Goal: Information Seeking & Learning: Learn about a topic

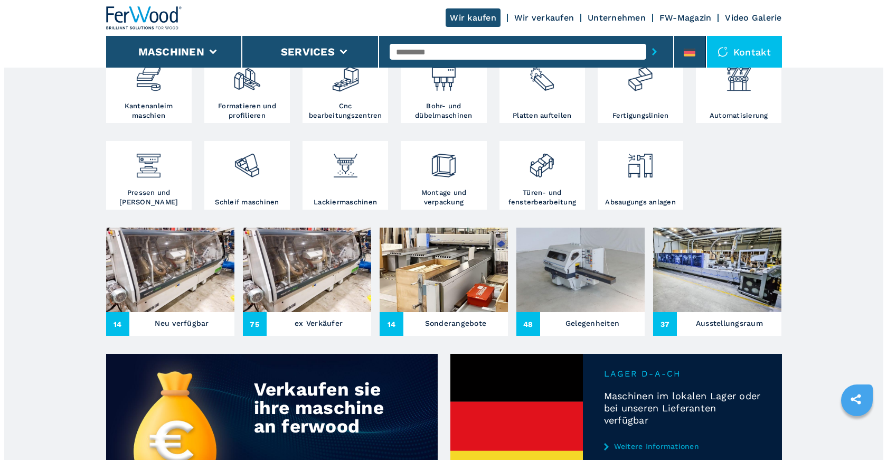
scroll to position [53, 0]
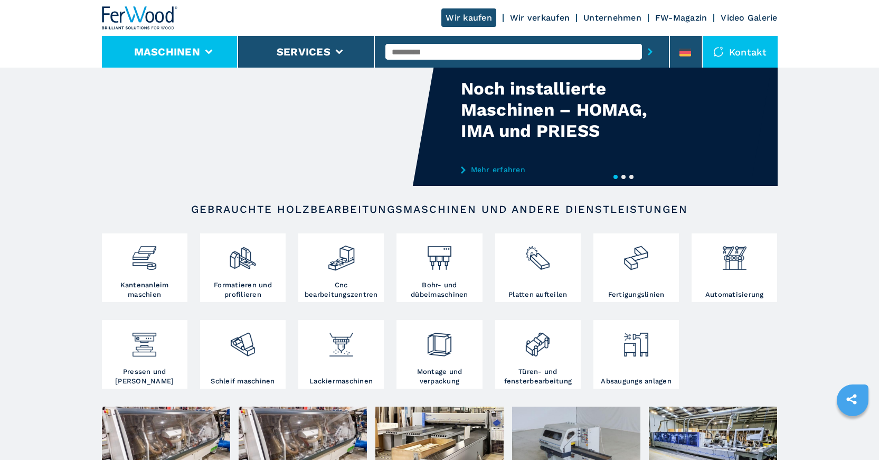
click at [180, 57] on button "Maschinen" at bounding box center [167, 51] width 66 height 13
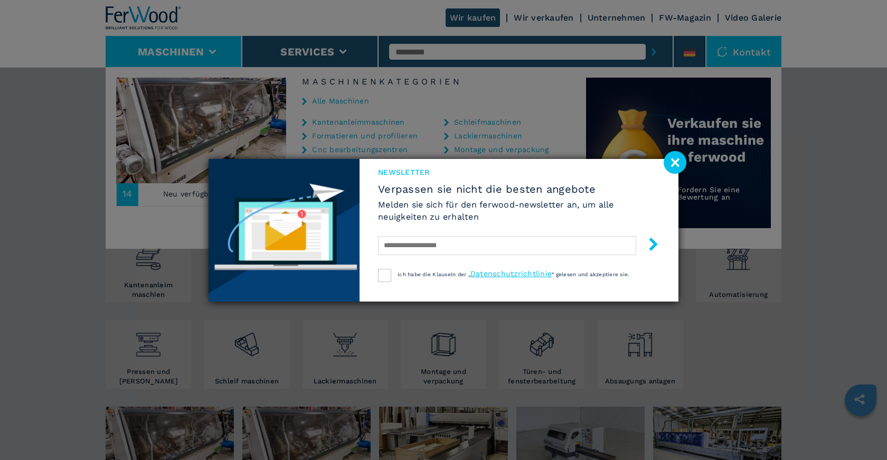
click at [677, 161] on image at bounding box center [675, 162] width 23 height 23
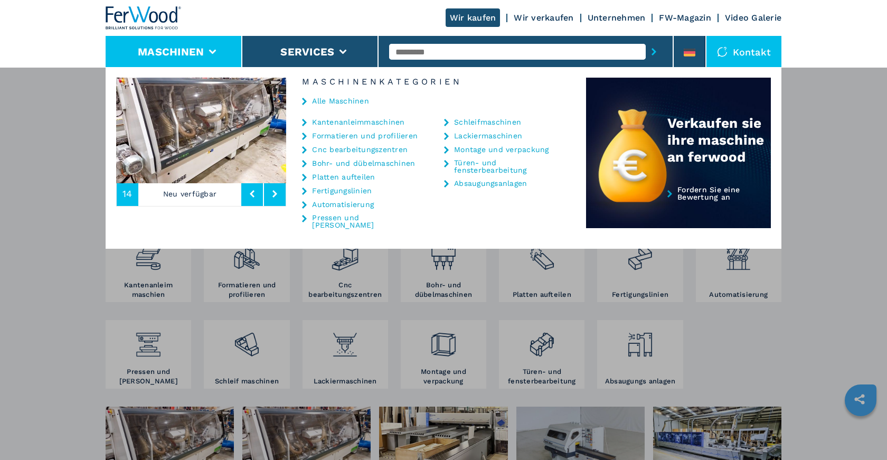
click at [364, 120] on link "Kantenanleimmaschinen" at bounding box center [358, 121] width 92 height 7
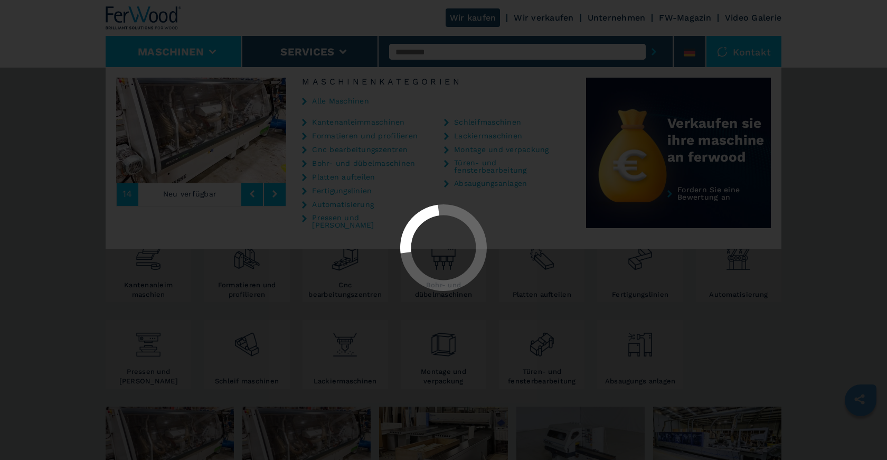
select select "**********"
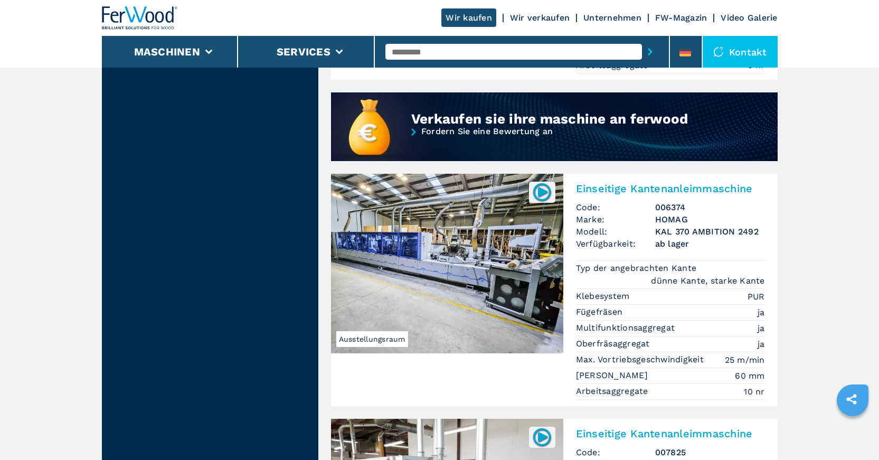
scroll to position [898, 0]
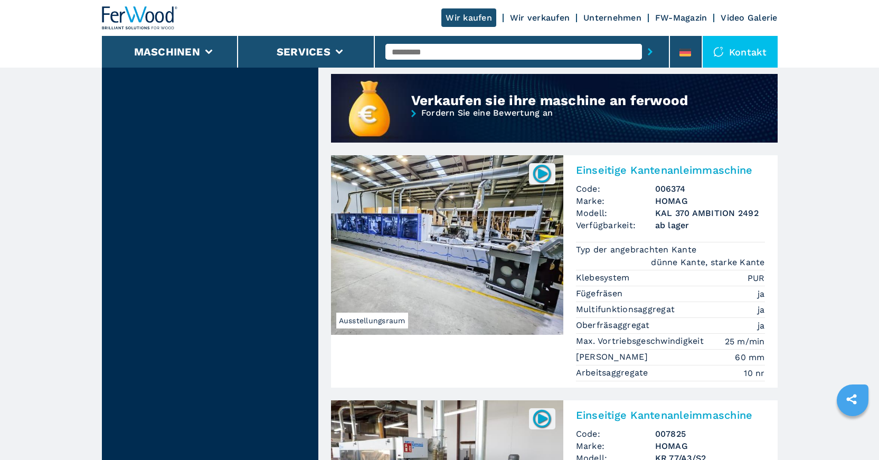
click at [471, 268] on img at bounding box center [447, 245] width 232 height 180
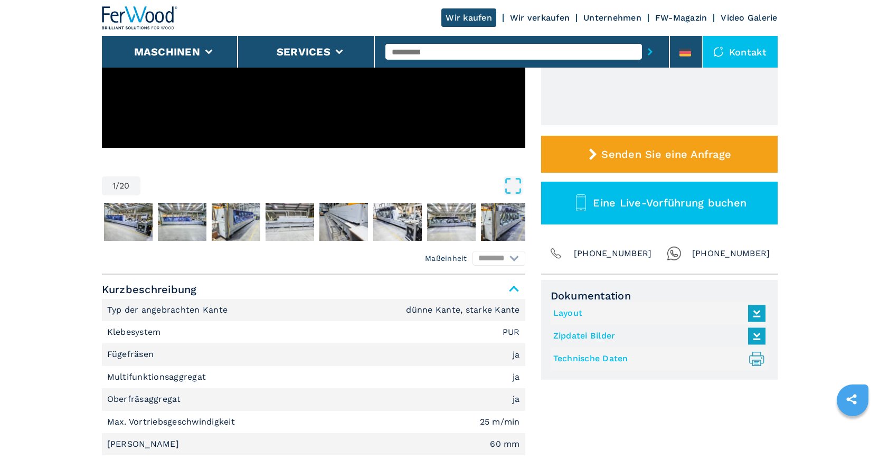
scroll to position [264, 0]
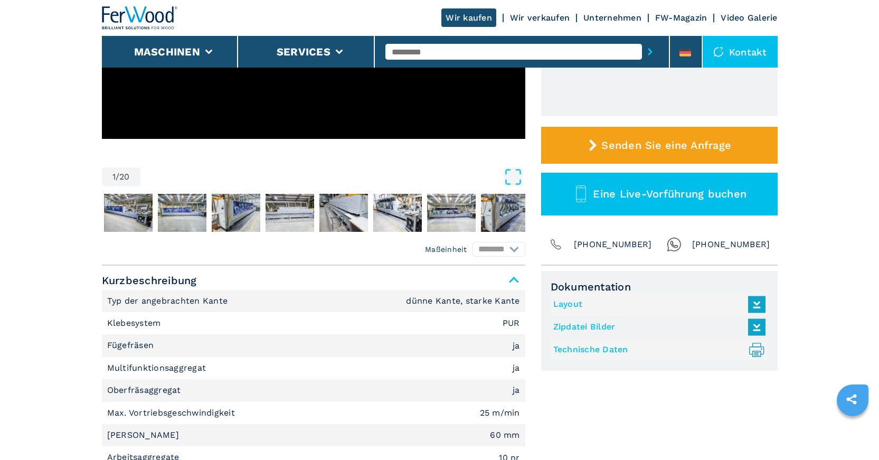
click at [627, 351] on link "Technische Daten .prefix__st0{stroke-linecap:round;stroke-linejoin:round}.prefi…" at bounding box center [656, 349] width 207 height 17
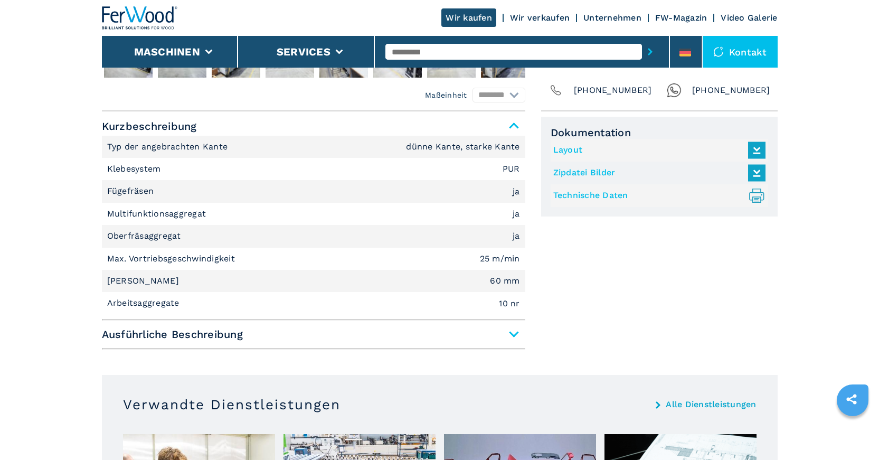
scroll to position [422, 0]
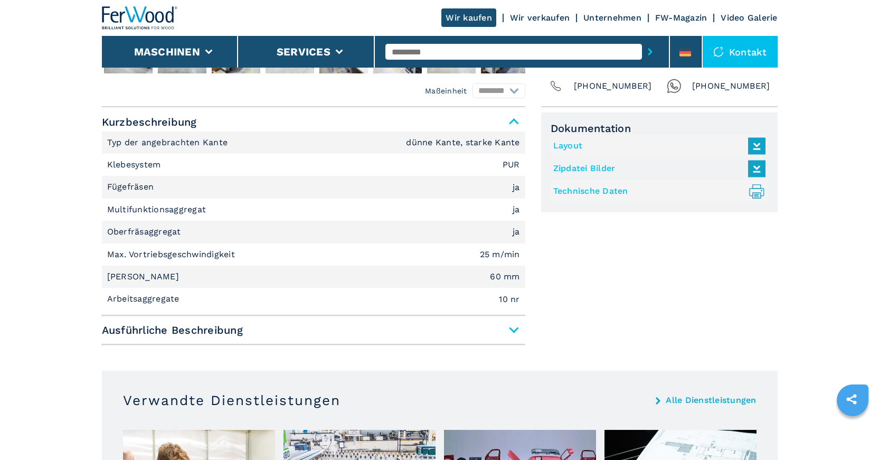
click at [512, 328] on span "Ausführliche Beschreibung" at bounding box center [313, 330] width 423 height 19
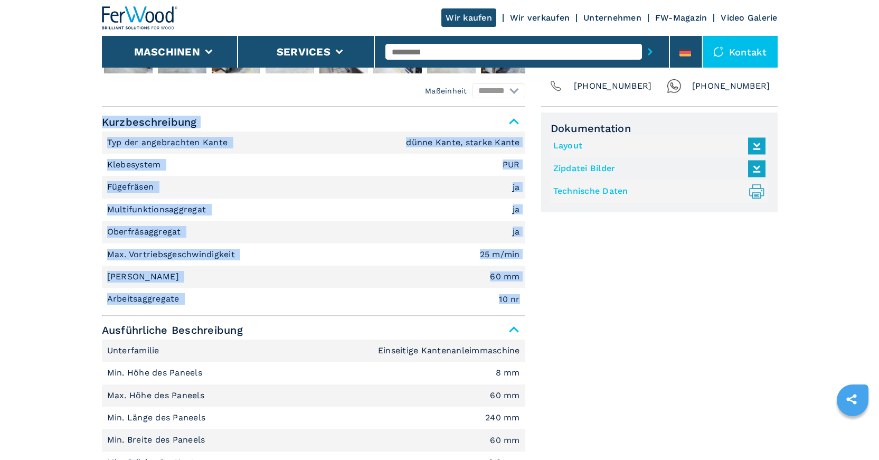
drag, startPoint x: 102, startPoint y: 123, endPoint x: 525, endPoint y: 294, distance: 456.9
copy div "Kurzbeschreibung Typ der angebrachten Kante dünne Kante, starke Kante Klebesyst…"
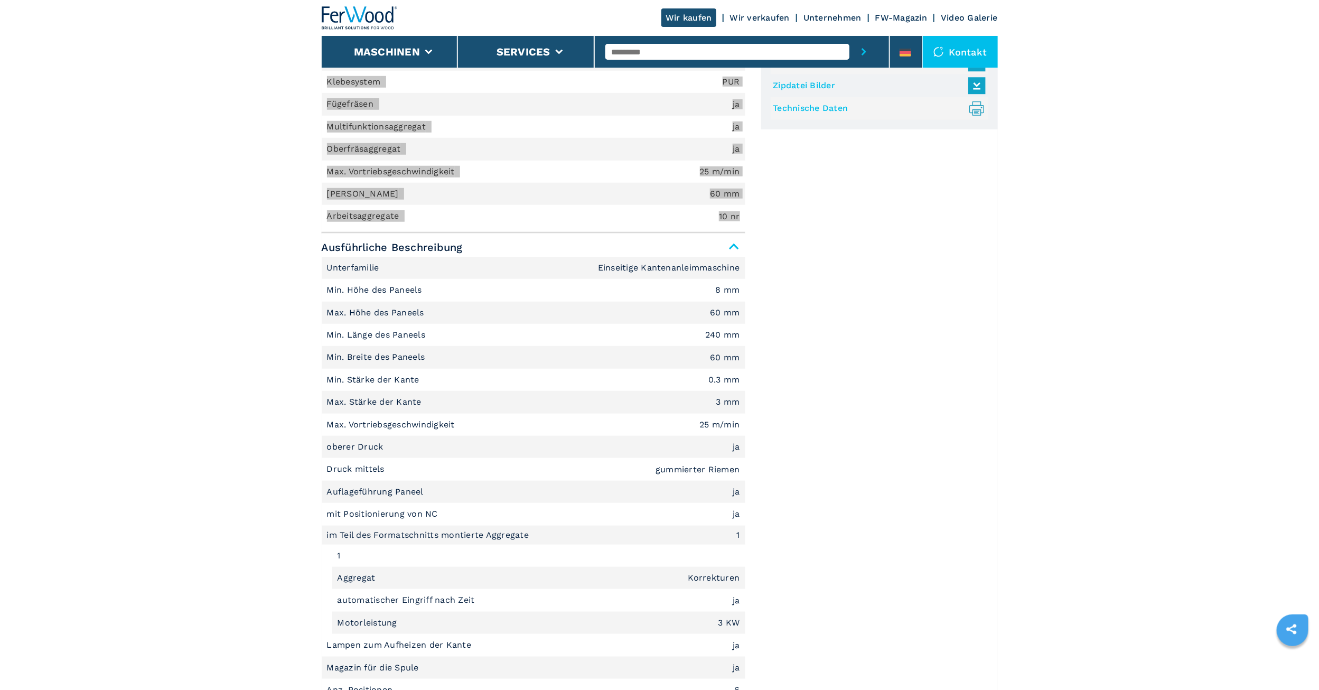
scroll to position [477, 0]
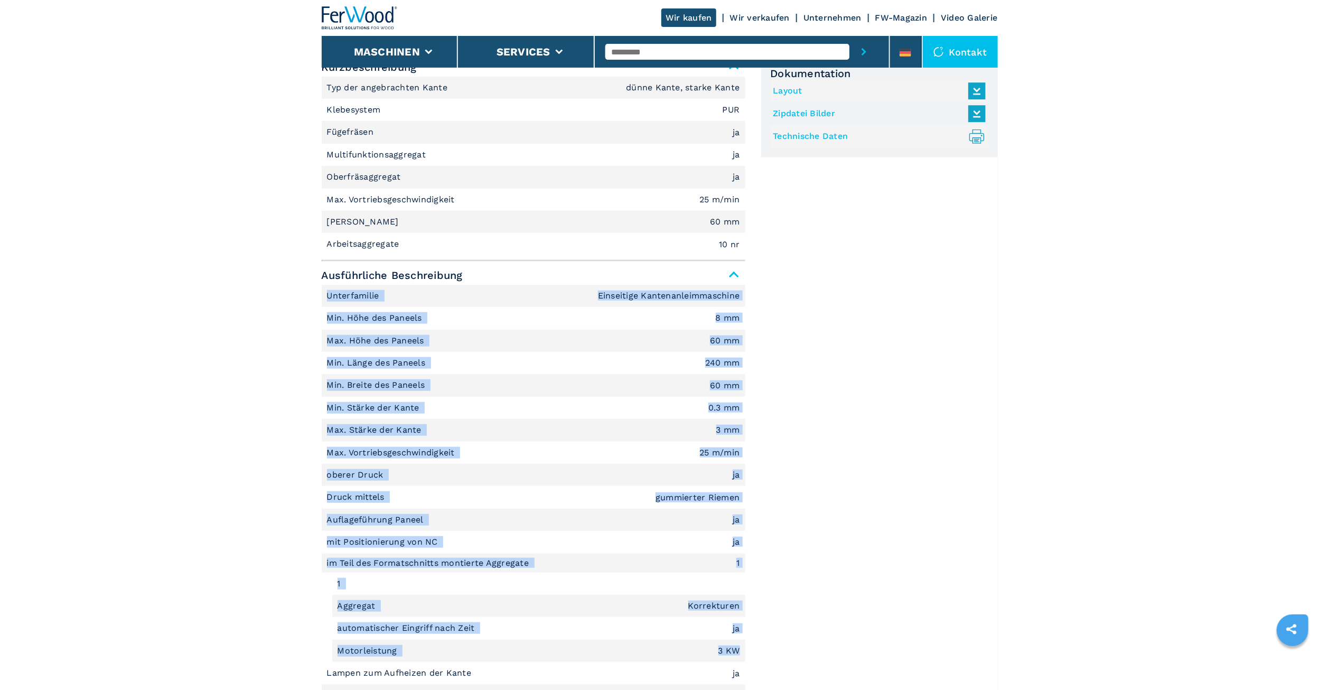
drag, startPoint x: 327, startPoint y: 294, endPoint x: 745, endPoint y: 648, distance: 548.1
click at [745, 256] on ul "Unterfamilie Einseitige Kantenanleimmaschine Min. Höhe des Paneels 8 mm Max. Hö…" at bounding box center [533, 166] width 423 height 179
copy ul "Unterfamilie Einseitige Kantenanleimmaschine Min. Höhe des Paneels 8 mm Max. Hö…"
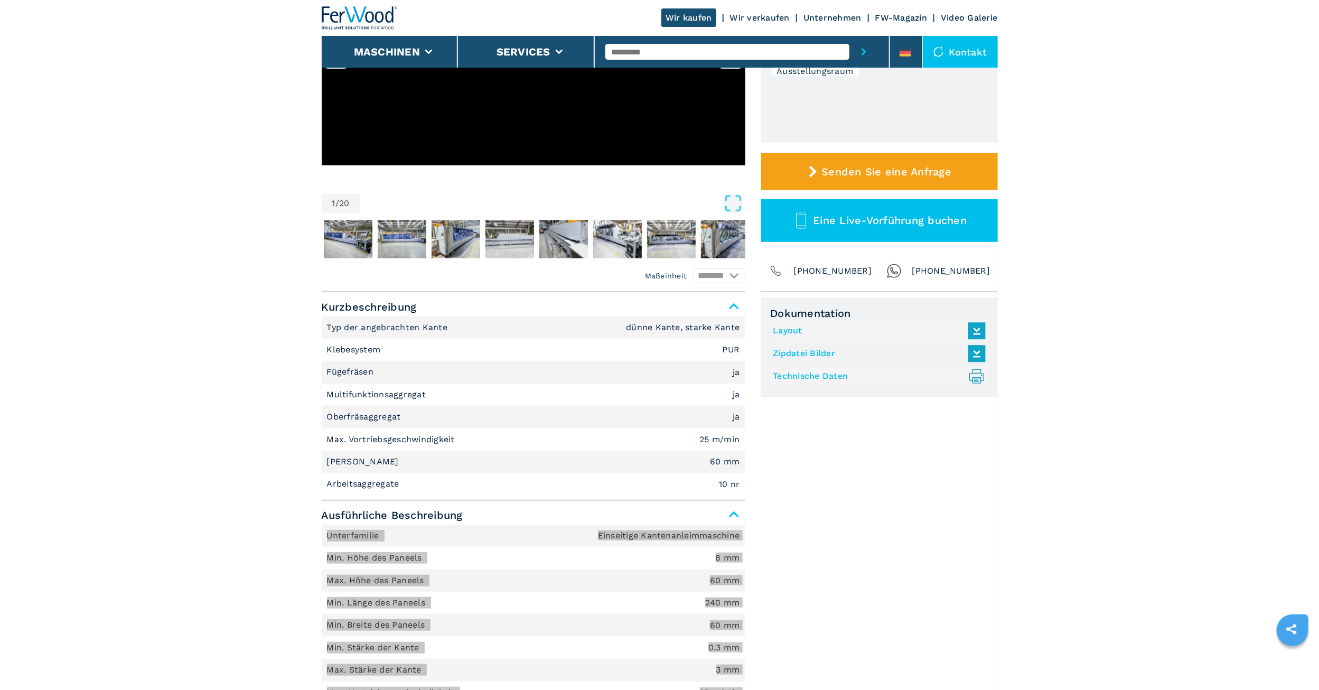
scroll to position [317, 0]
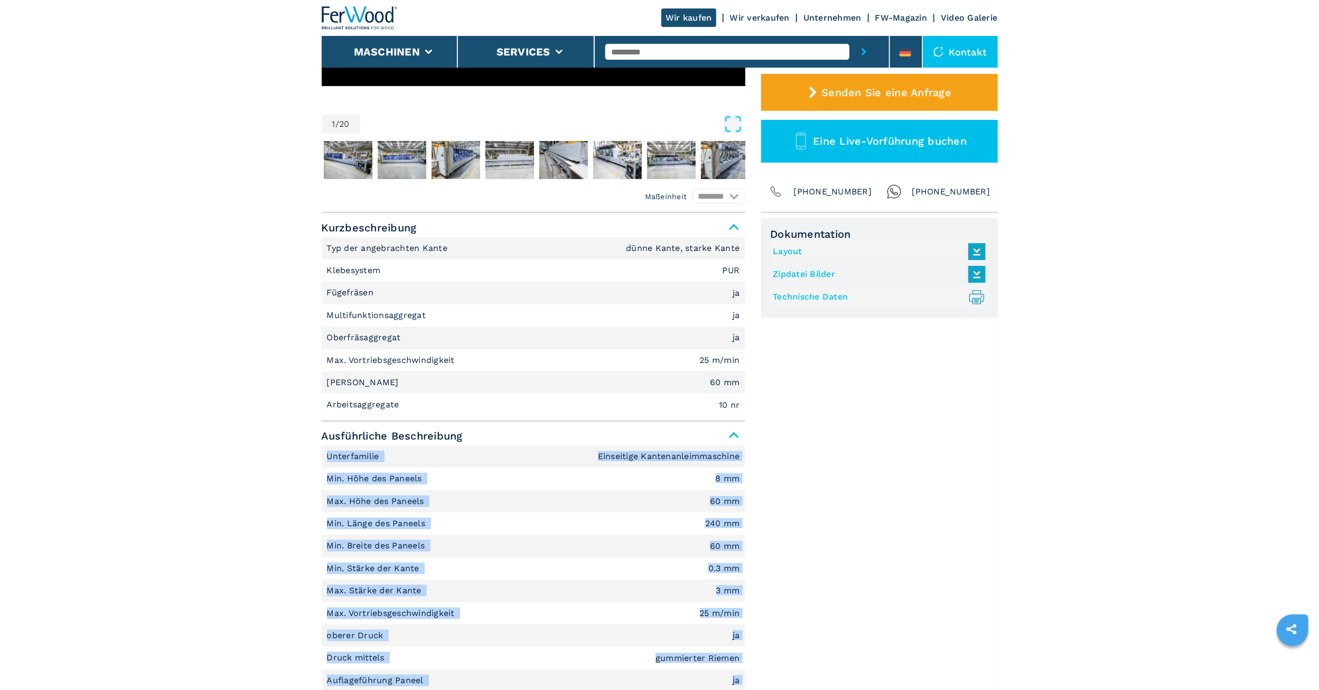
click at [638, 252] on em "Einseitige Kantenanleimmaschine" at bounding box center [683, 248] width 114 height 8
drag, startPoint x: 598, startPoint y: 455, endPoint x: 757, endPoint y: 463, distance: 159.7
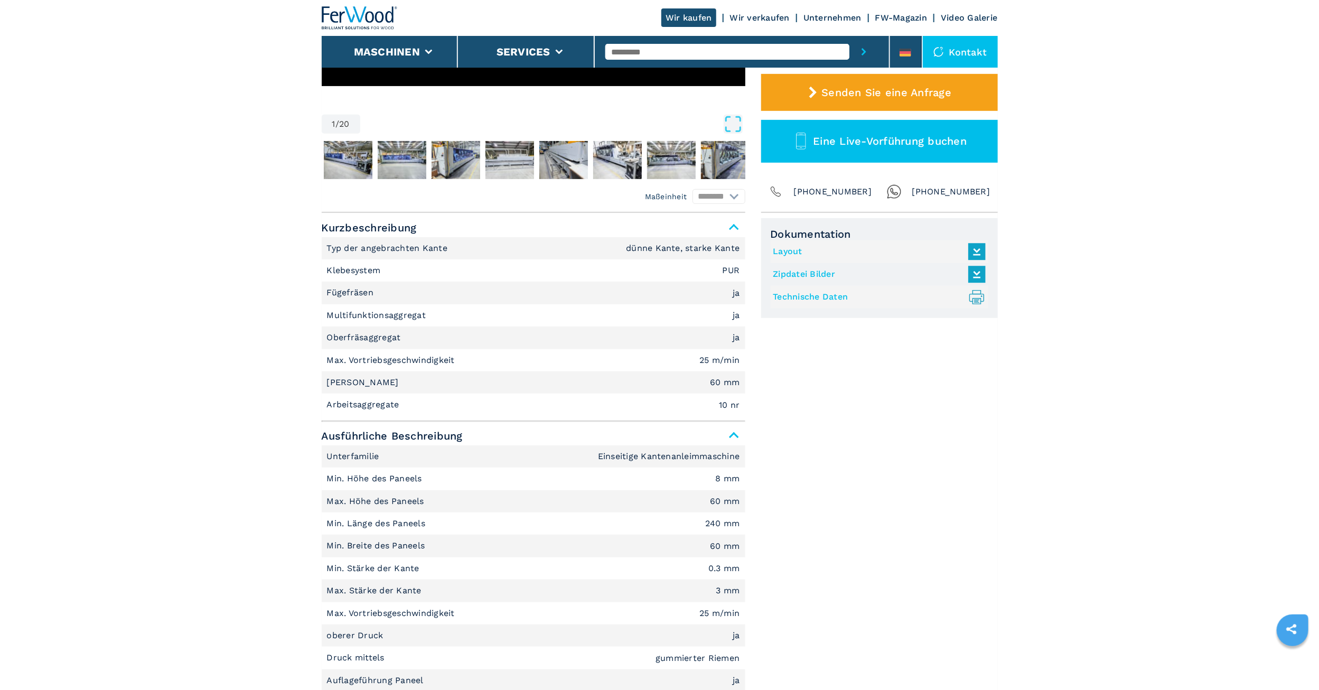
drag, startPoint x: 740, startPoint y: 457, endPoint x: 596, endPoint y: 456, distance: 144.2
click at [596, 259] on li "Unterfamilie Einseitige Kantenanleimmaschine" at bounding box center [533, 248] width 423 height 22
copy em "Einseitige Kantenanleimmaschine"
click at [879, 302] on icon ".prefix__st0{stroke-linecap:round;stroke-linejoin:round}.prefix__st0,.prefix__s…" at bounding box center [976, 296] width 17 height 17
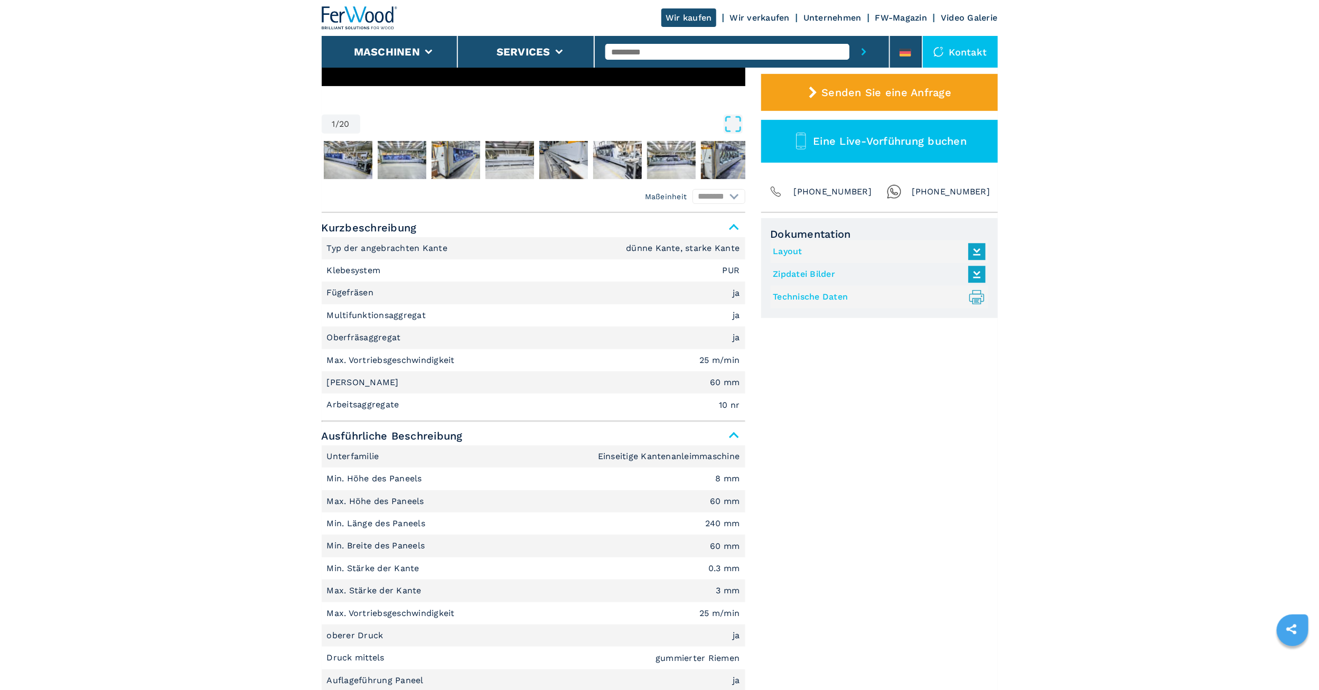
scroll to position [0, 0]
